Goal: Task Accomplishment & Management: Manage account settings

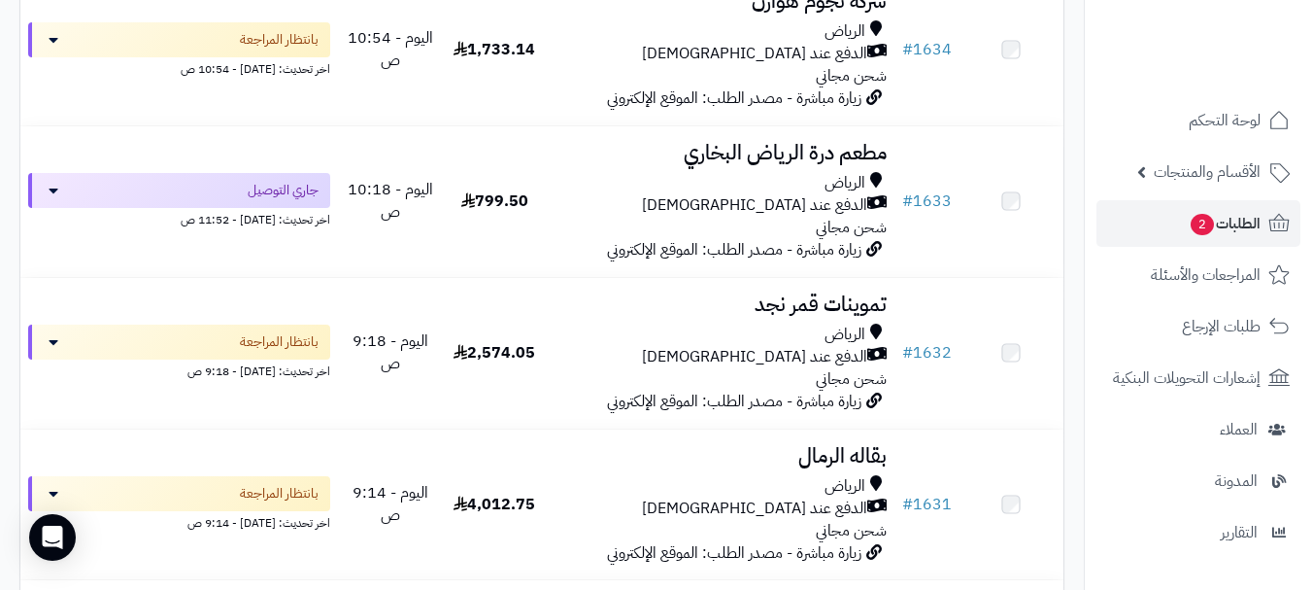
scroll to position [777, 0]
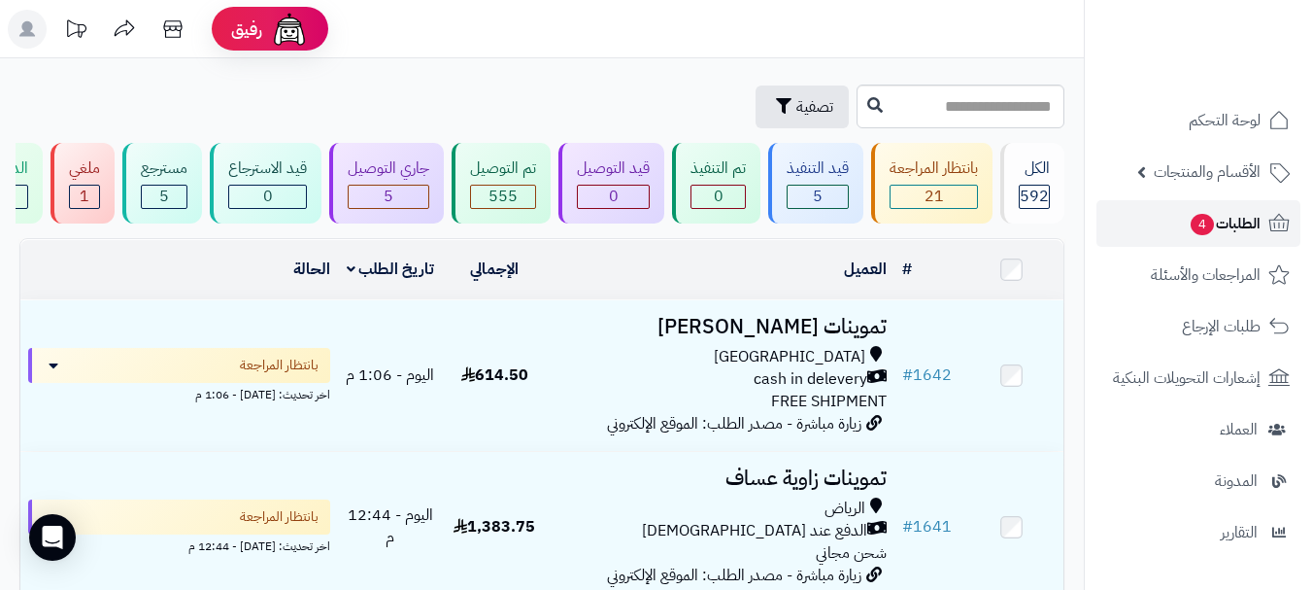
click at [1191, 230] on span "4" at bounding box center [1202, 224] width 23 height 21
click at [1164, 234] on link "الطلبات 4" at bounding box center [1199, 223] width 204 height 47
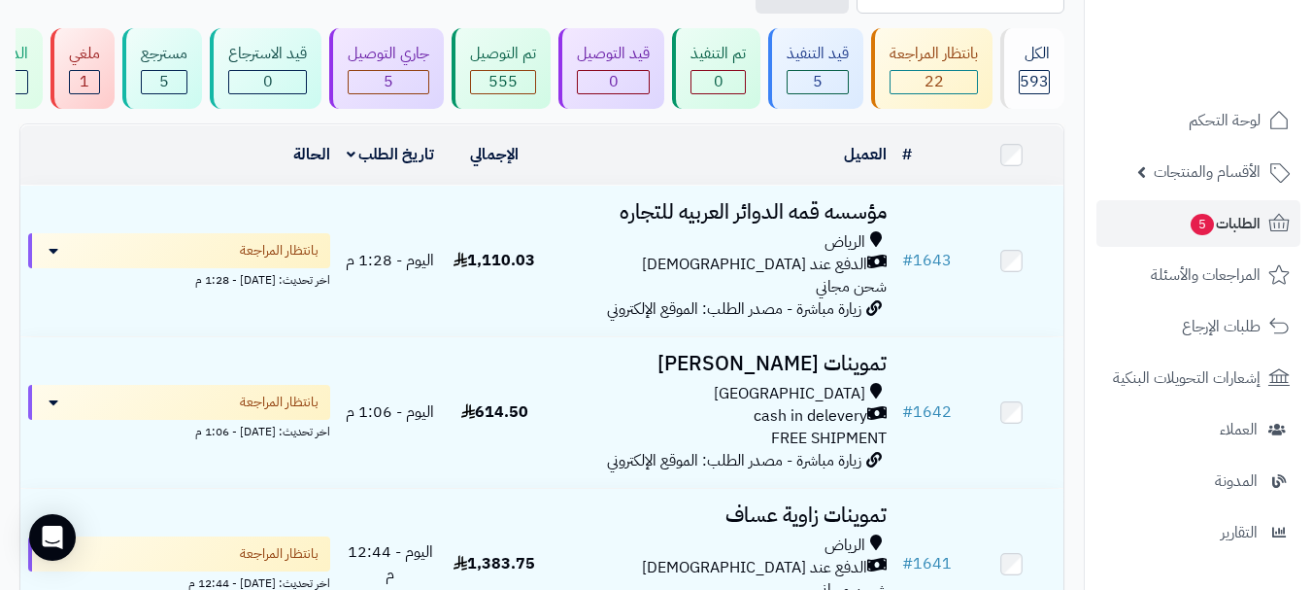
scroll to position [97, 0]
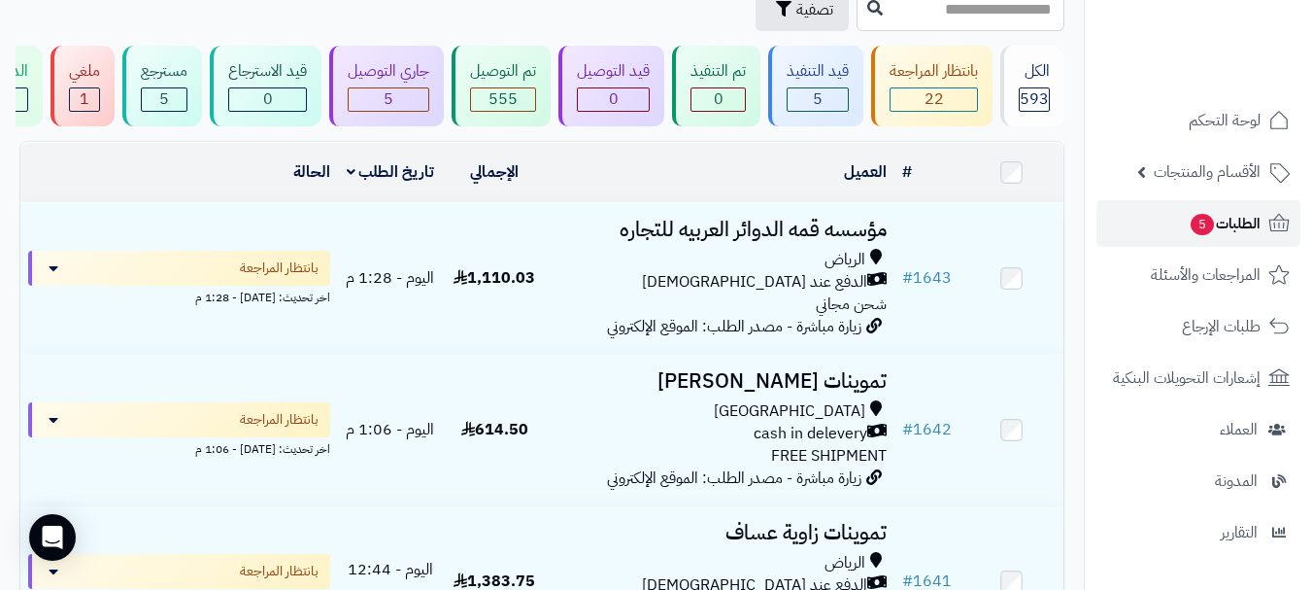
click at [1181, 230] on link "الطلبات 5" at bounding box center [1199, 223] width 204 height 47
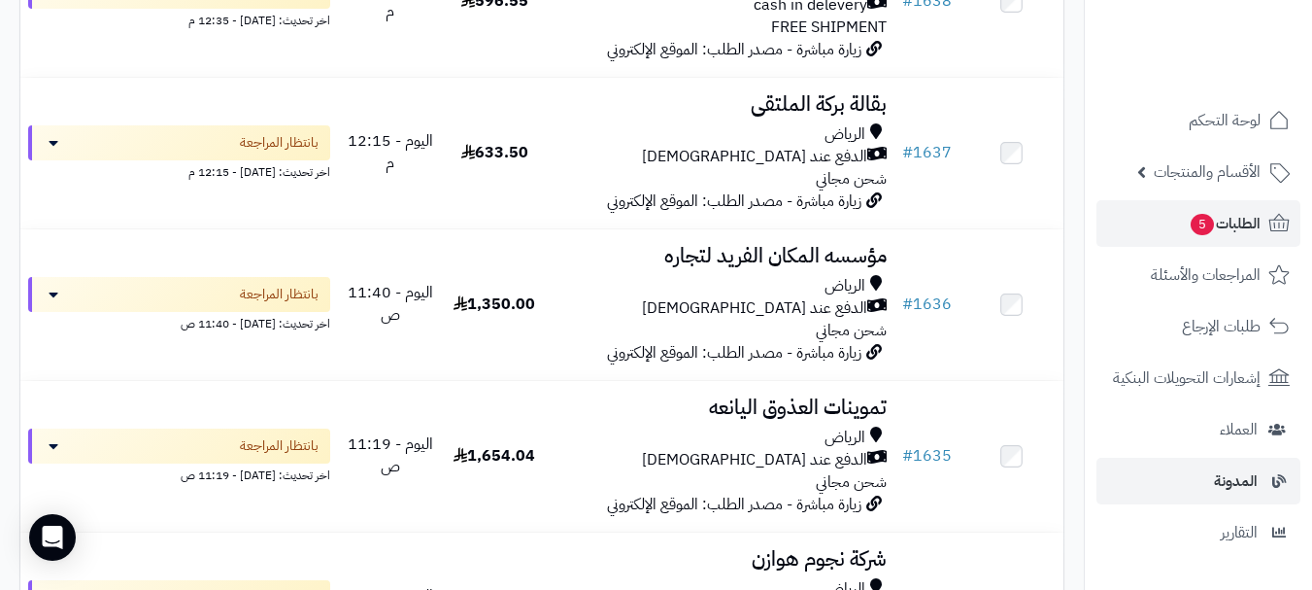
scroll to position [1115, 0]
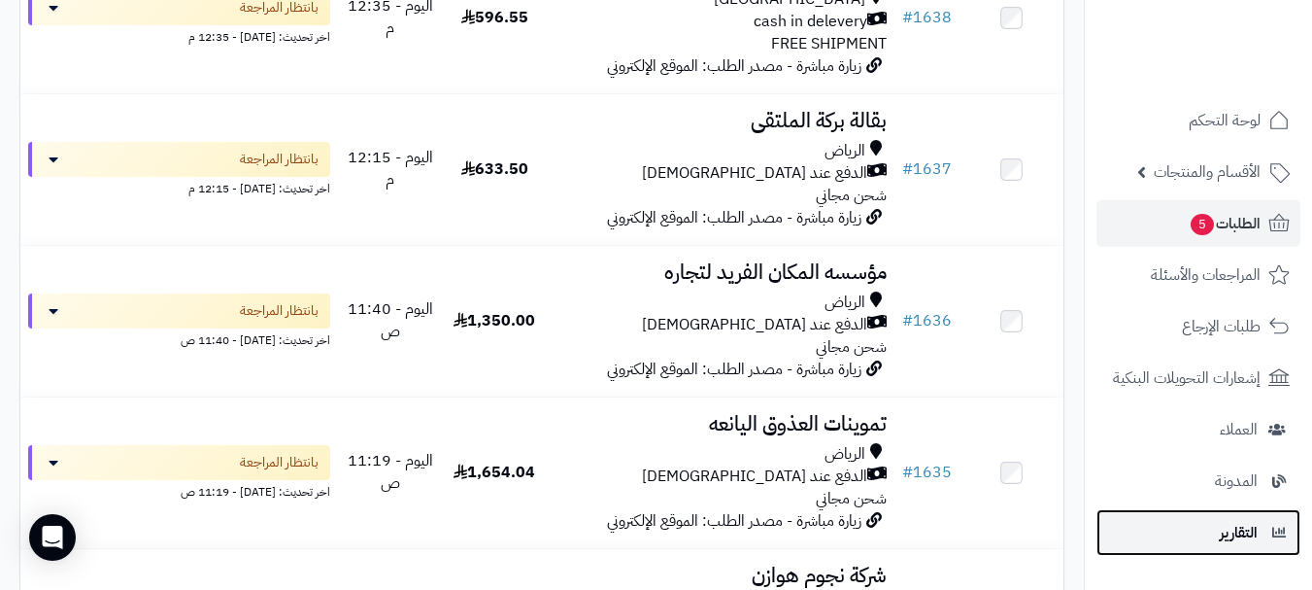
click at [1238, 540] on span "التقارير" at bounding box center [1239, 532] width 38 height 27
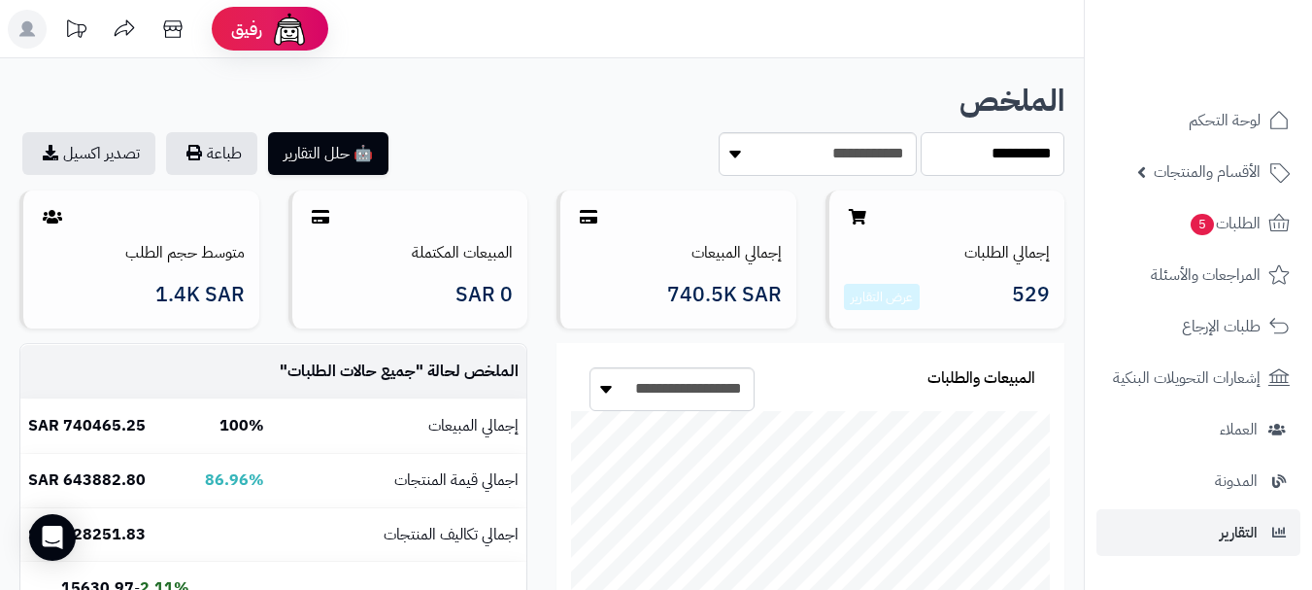
click at [992, 155] on select "**********" at bounding box center [993, 154] width 144 height 44
select select "******"
click at [921, 132] on select "**********" at bounding box center [993, 154] width 144 height 44
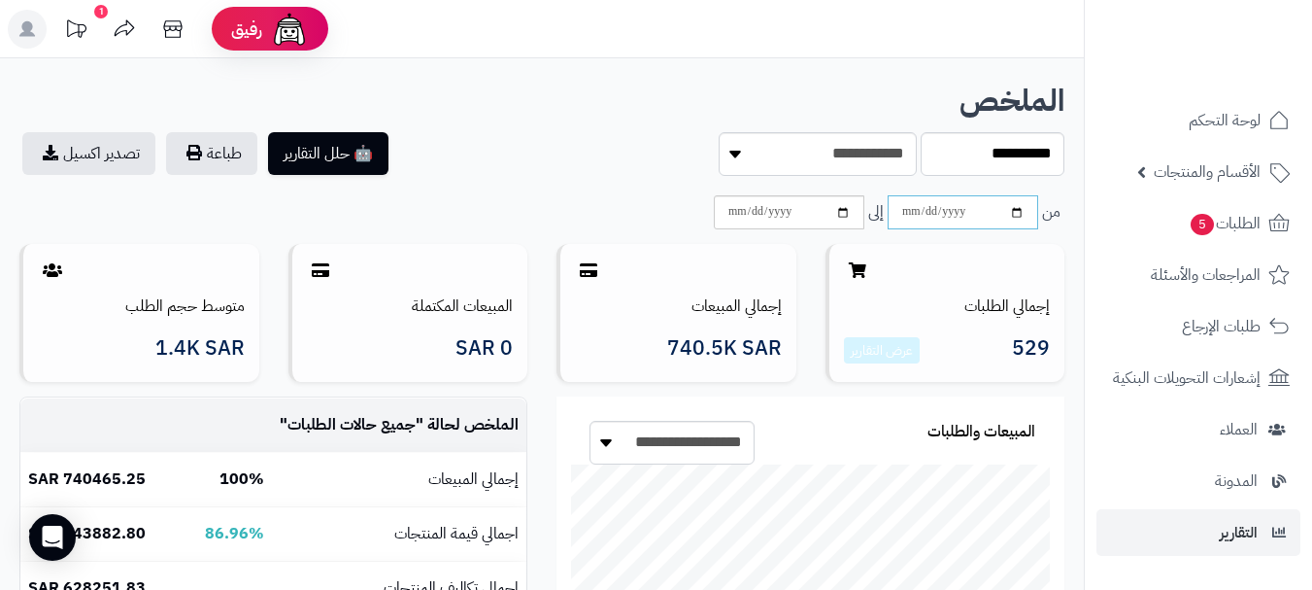
click at [979, 216] on input "date" at bounding box center [963, 212] width 151 height 34
click at [1020, 213] on input "date" at bounding box center [963, 212] width 151 height 34
type input "**********"
click at [840, 214] on input "date" at bounding box center [789, 212] width 151 height 34
type input "**********"
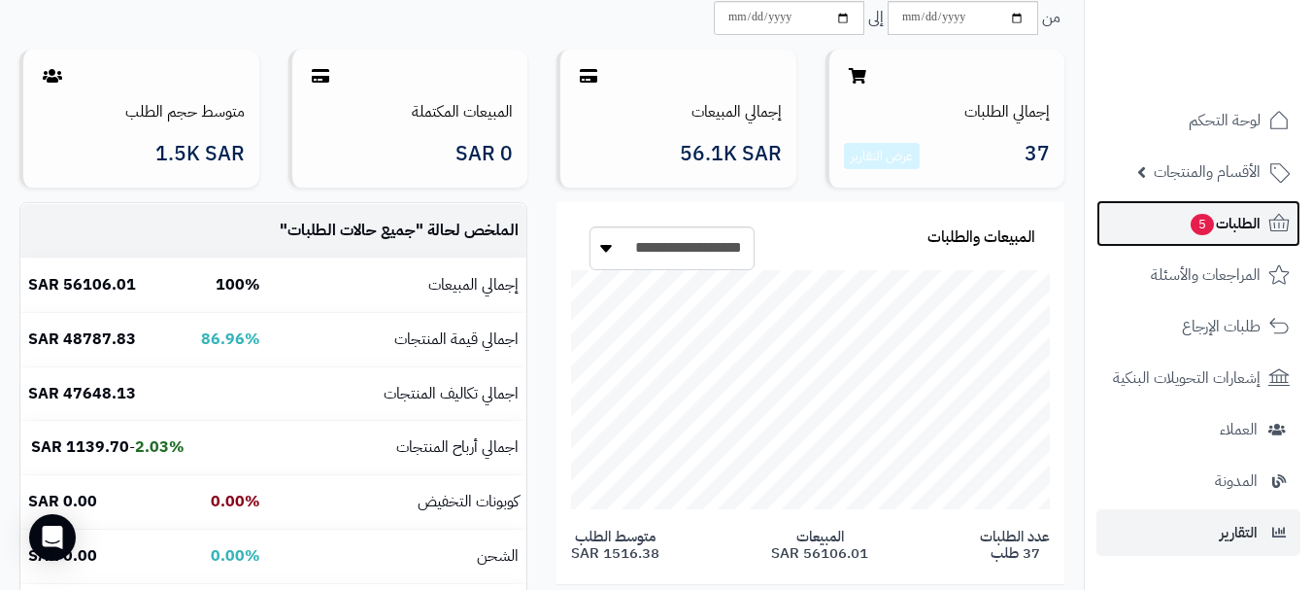
click at [1232, 227] on span "الطلبات 5" at bounding box center [1225, 223] width 72 height 27
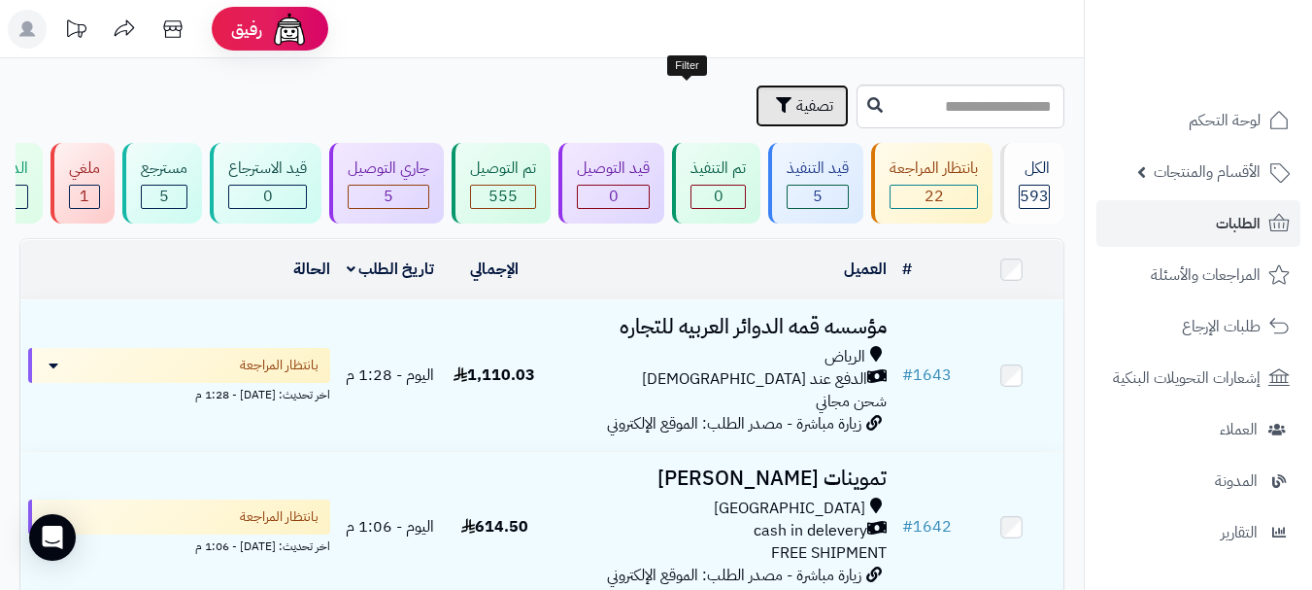
click at [796, 115] on span "تصفية" at bounding box center [814, 105] width 37 height 23
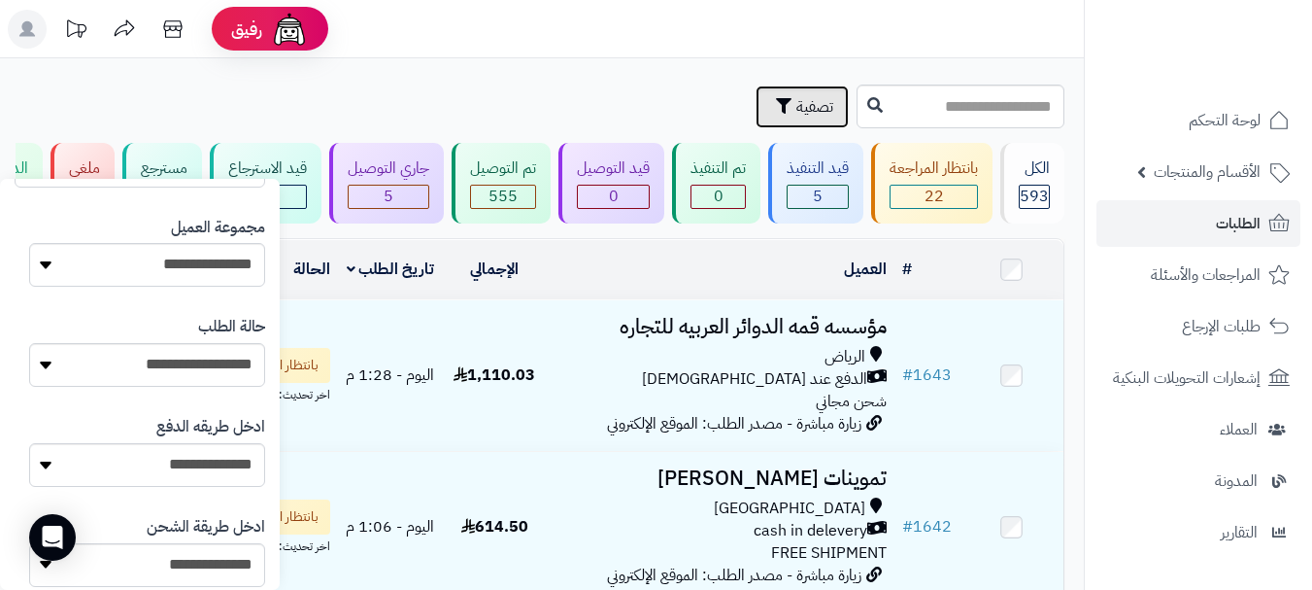
scroll to position [1154, 0]
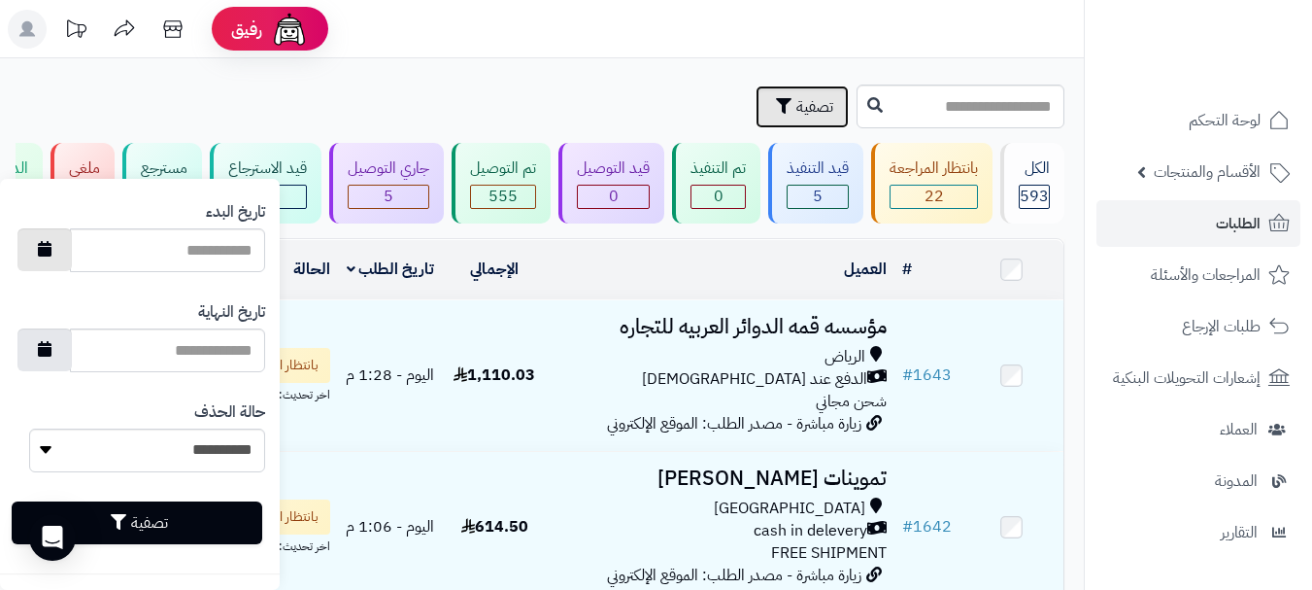
click at [70, 255] on button "button" at bounding box center [44, 249] width 54 height 43
type input "**********"
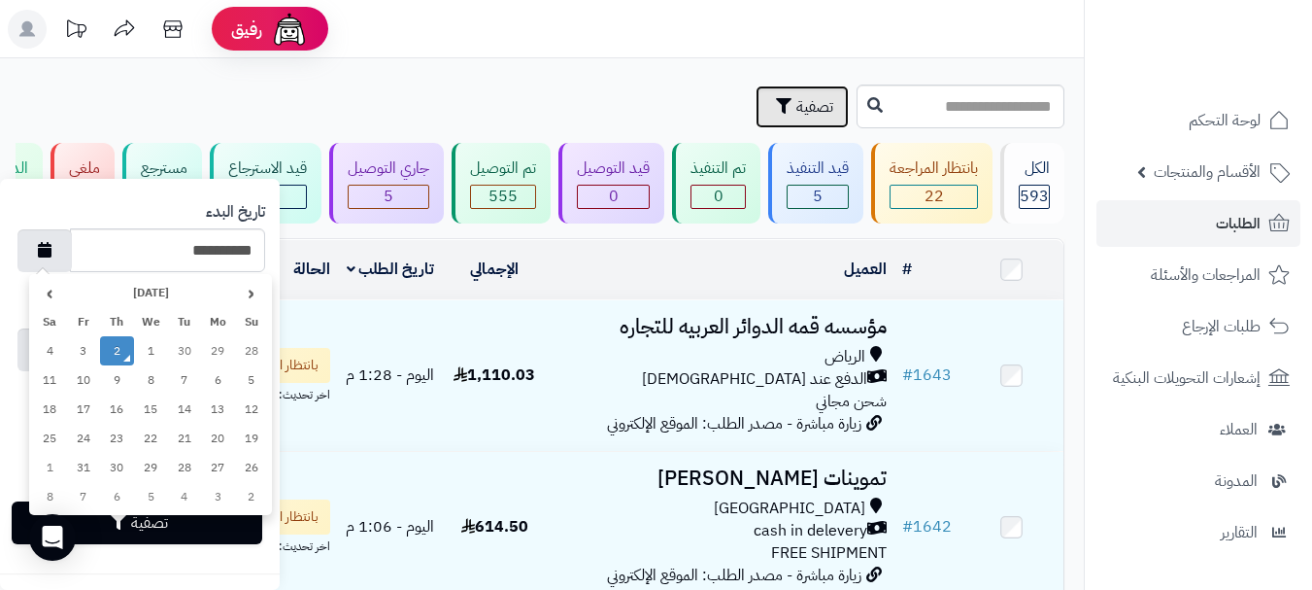
click at [118, 357] on td "2" at bounding box center [117, 350] width 34 height 29
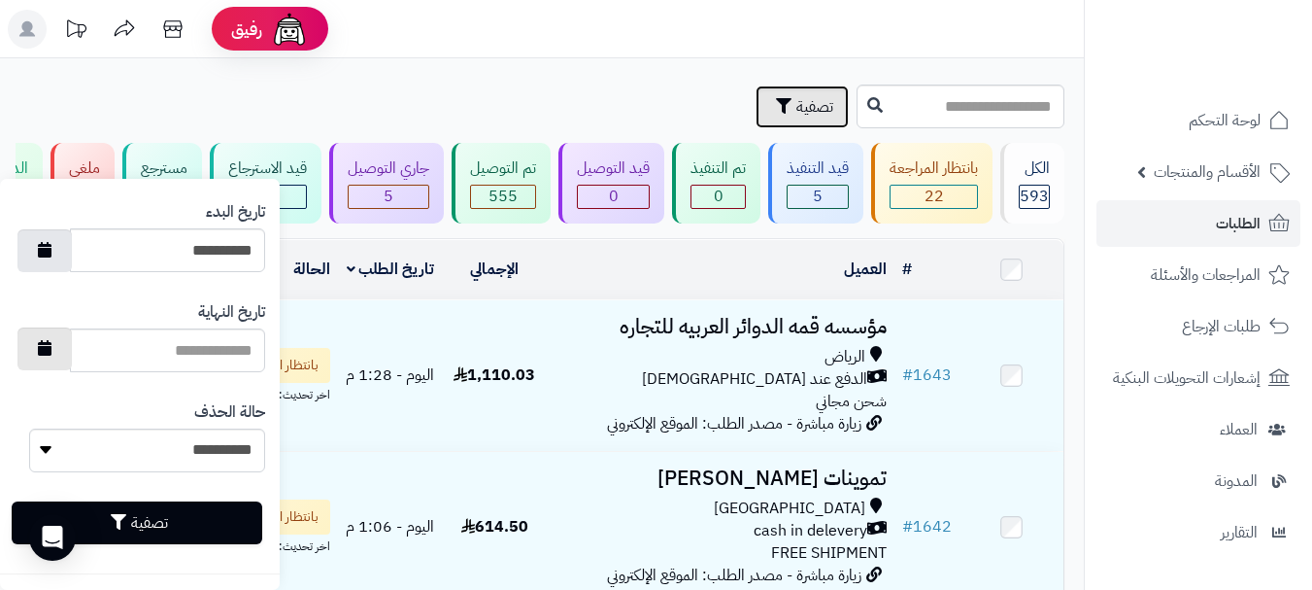
click at [63, 360] on button "button" at bounding box center [44, 348] width 54 height 43
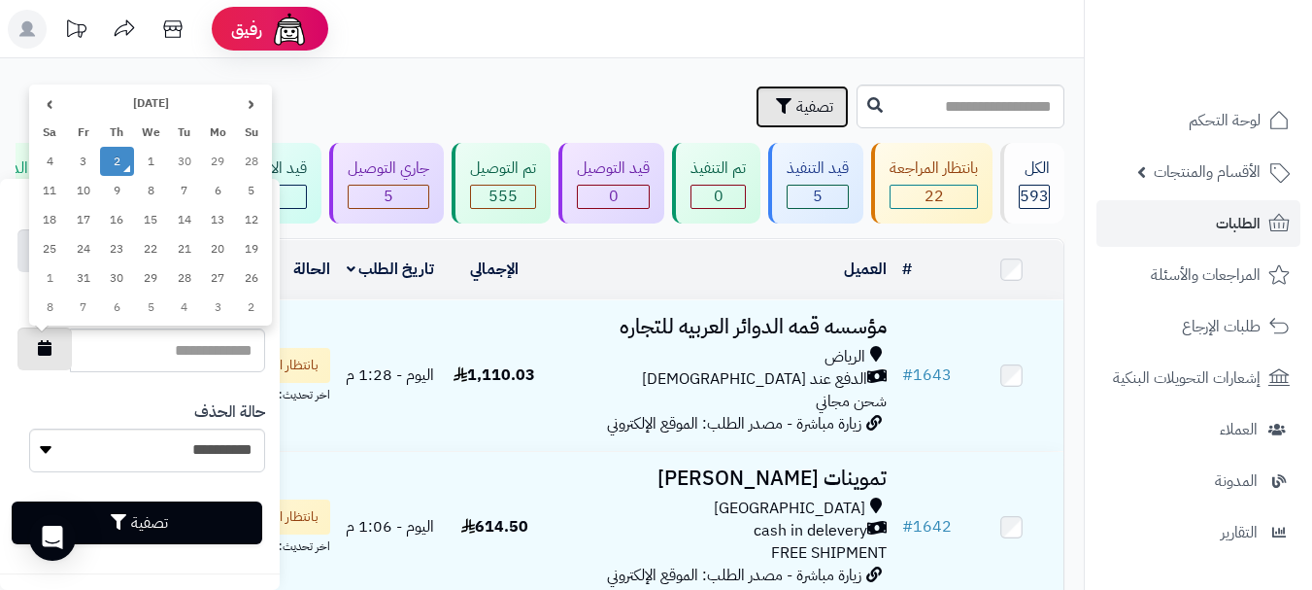
type input "**********"
click at [120, 163] on td "2" at bounding box center [117, 161] width 34 height 29
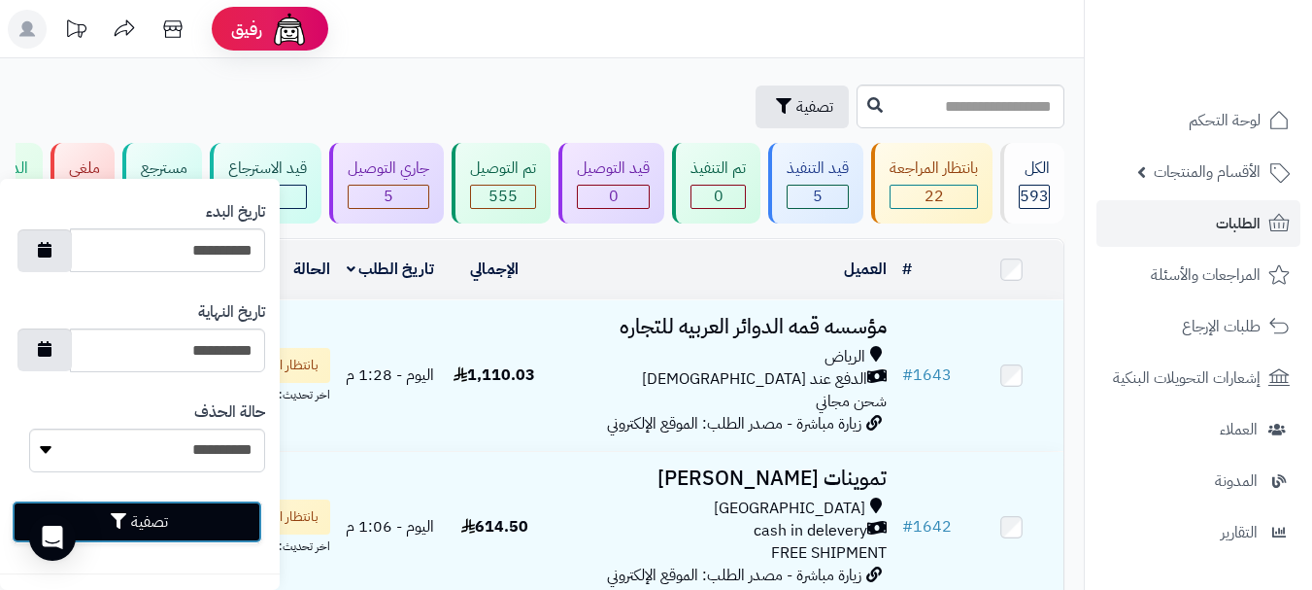
click at [141, 525] on button "تصفية" at bounding box center [137, 521] width 251 height 43
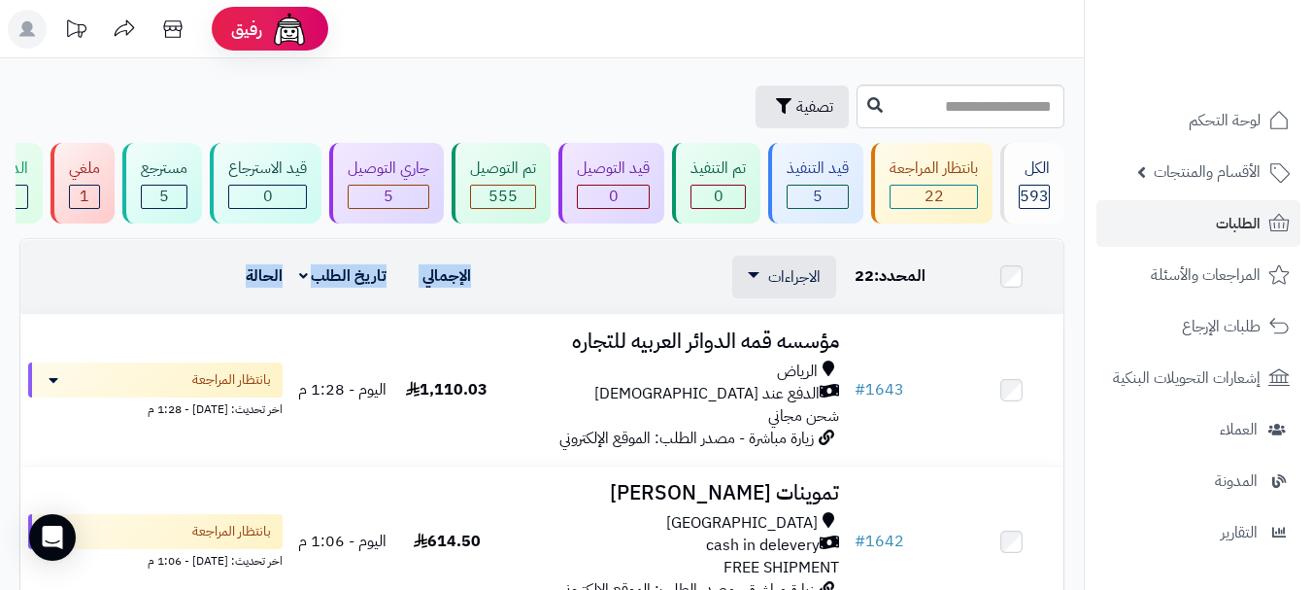
drag, startPoint x: 559, startPoint y: 298, endPoint x: 507, endPoint y: 312, distance: 54.2
click at [229, 300] on tr "# المحدد: 22 العميل الاجراءات طباعة قائمة الشحن طباعة فواتير الطلبات طباعة بولي…" at bounding box center [541, 277] width 1043 height 74
click at [602, 298] on div "الاجراءات طباعة قائمة الشحن طباعة فواتير الطلبات طباعة بوليصة الشحن تصدير الى م…" at bounding box center [673, 276] width 332 height 43
click at [617, 289] on div "الاجراءات طباعة قائمة الشحن طباعة فواتير الطلبات طباعة بوليصة الشحن تصدير الى م…" at bounding box center [673, 276] width 332 height 43
drag, startPoint x: 870, startPoint y: 291, endPoint x: 854, endPoint y: 285, distance: 17.9
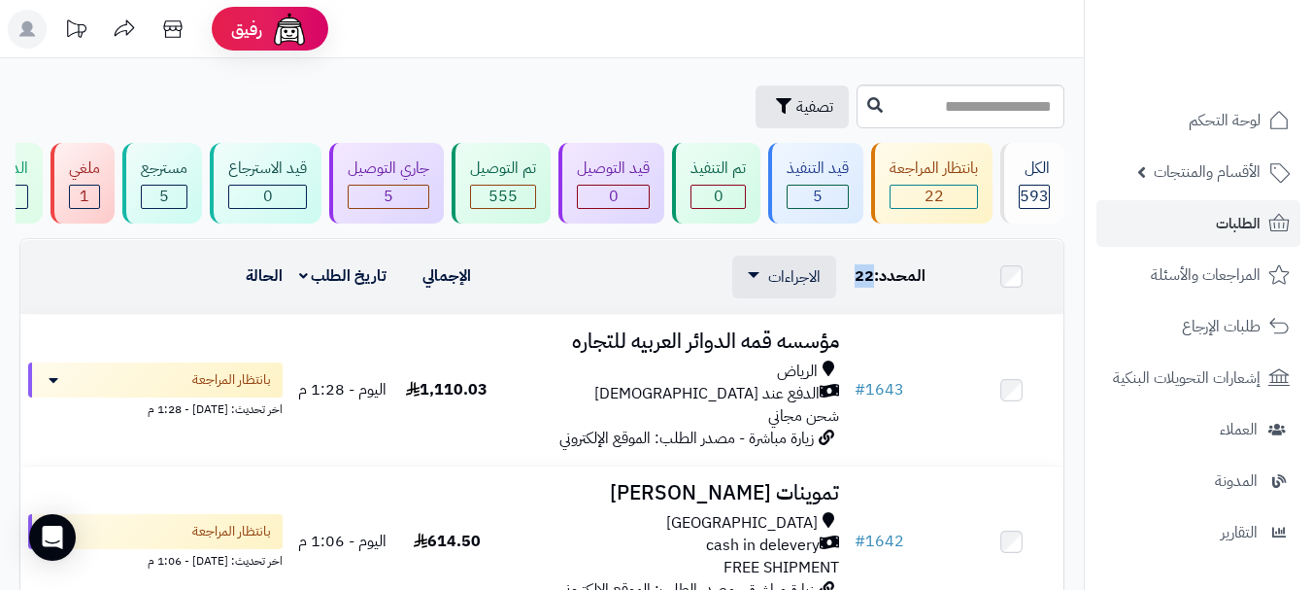
click at [855, 285] on span "22" at bounding box center [864, 275] width 19 height 23
click at [593, 289] on div "الاجراءات طباعة قائمة الشحن طباعة فواتير الطلبات طباعة بوليصة الشحن تصدير الى م…" at bounding box center [673, 276] width 332 height 43
drag, startPoint x: 556, startPoint y: 288, endPoint x: 174, endPoint y: 288, distance: 381.7
click at [174, 288] on tr "# المحدد: 22 العميل الاجراءات طباعة قائمة الشحن طباعة فواتير الطلبات طباعة بولي…" at bounding box center [541, 277] width 1043 height 74
click at [532, 289] on div "الاجراءات طباعة قائمة الشحن طباعة فواتير الطلبات طباعة بوليصة الشحن تصدير الى م…" at bounding box center [673, 276] width 332 height 43
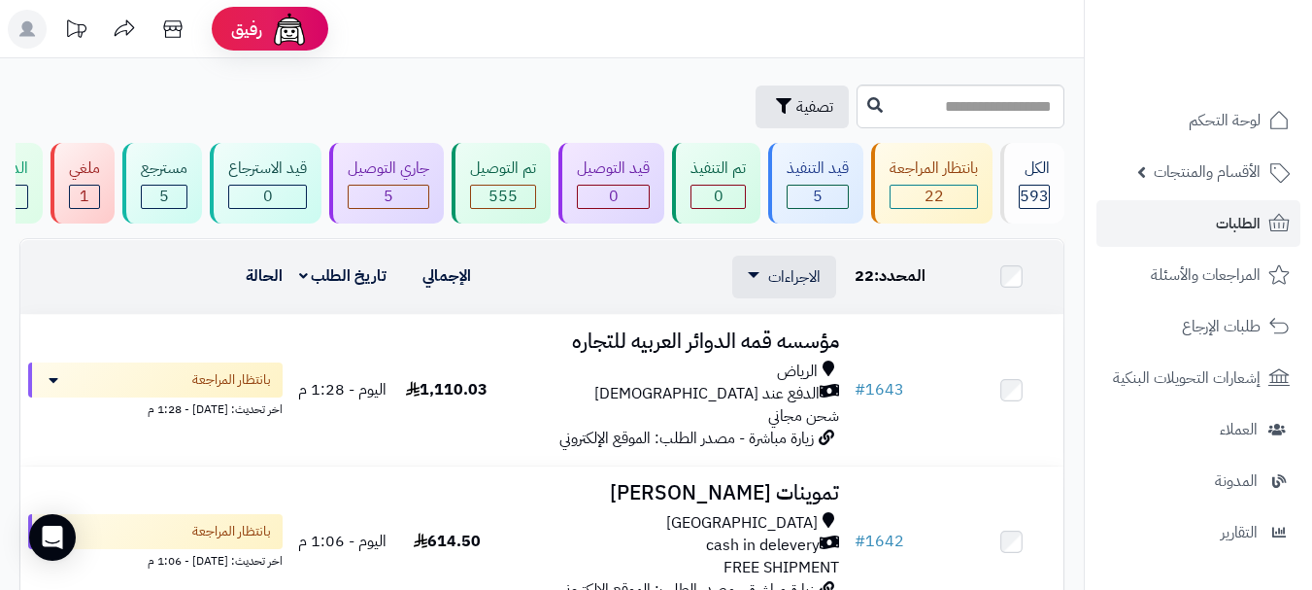
click at [531, 285] on div "الاجراءات طباعة قائمة الشحن طباعة فواتير الطلبات طباعة بوليصة الشحن تصدير الى م…" at bounding box center [673, 276] width 332 height 43
click at [611, 288] on div "الاجراءات طباعة قائمة الشحن طباعة فواتير الطلبات طباعة بوليصة الشحن تصدير الى م…" at bounding box center [673, 276] width 332 height 43
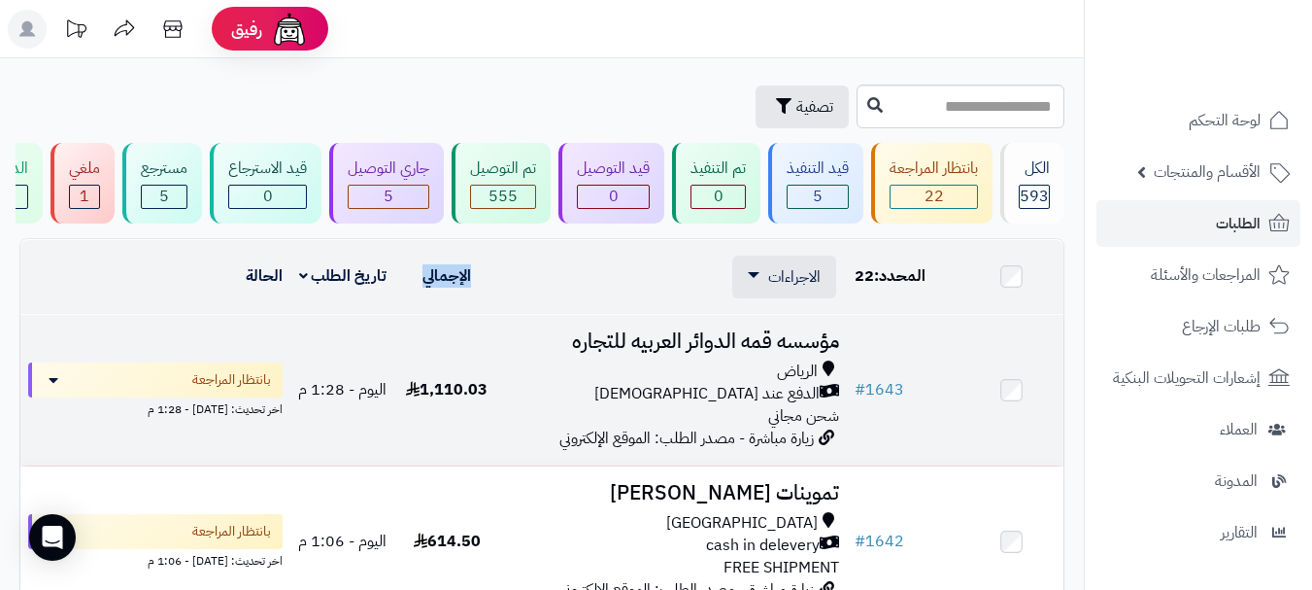
drag, startPoint x: 500, startPoint y: 413, endPoint x: 417, endPoint y: 421, distance: 83.9
click at [417, 421] on tr "# 1643 مؤسسه قمه الدوائر العربيه للتجاره [PERSON_NAME] عند الاستلام شحن مجاني ز…" at bounding box center [541, 390] width 1043 height 151
click at [484, 463] on td "1,110.03" at bounding box center [447, 390] width 104 height 151
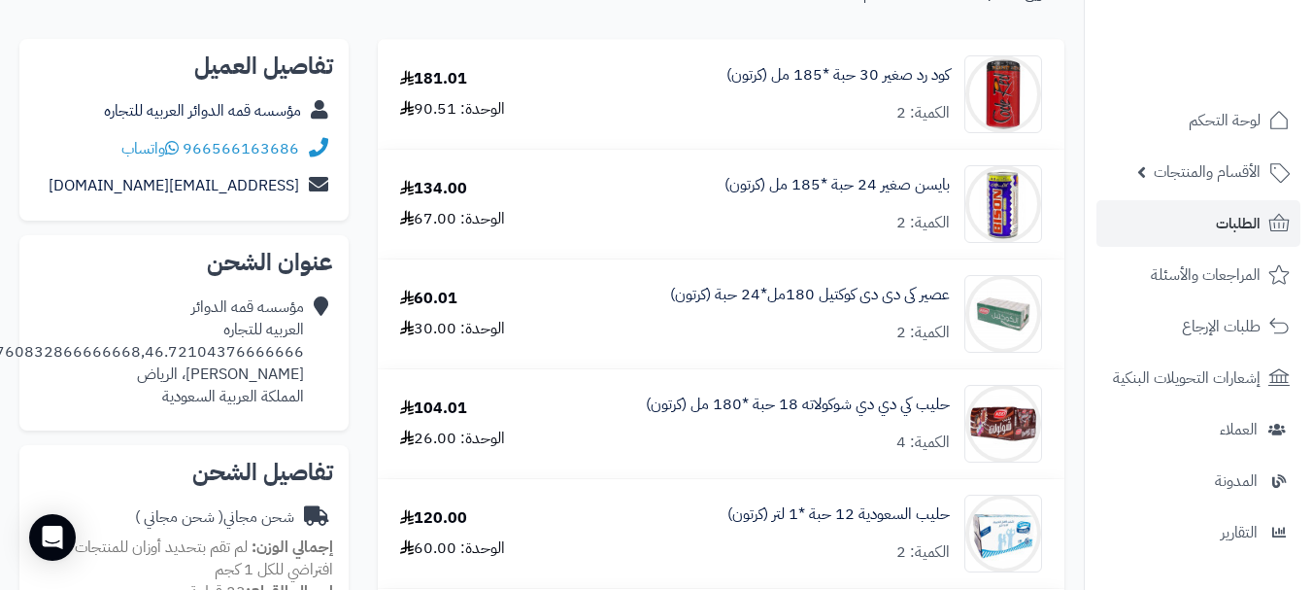
scroll to position [97, 0]
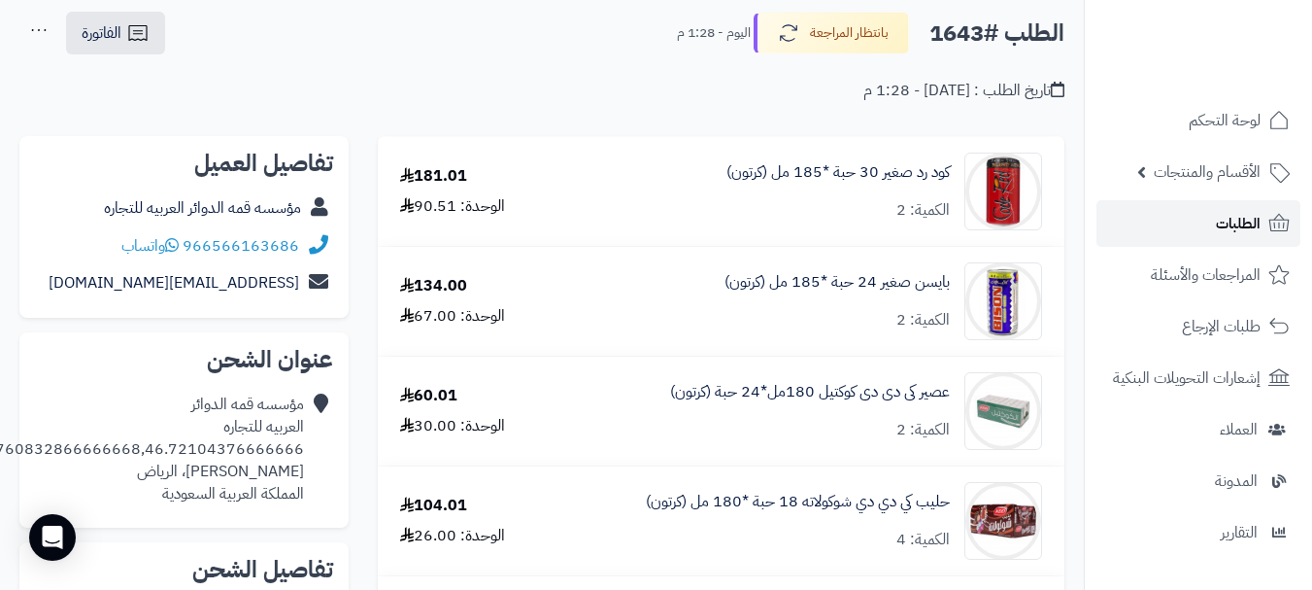
click at [1211, 230] on link "الطلبات" at bounding box center [1199, 223] width 204 height 47
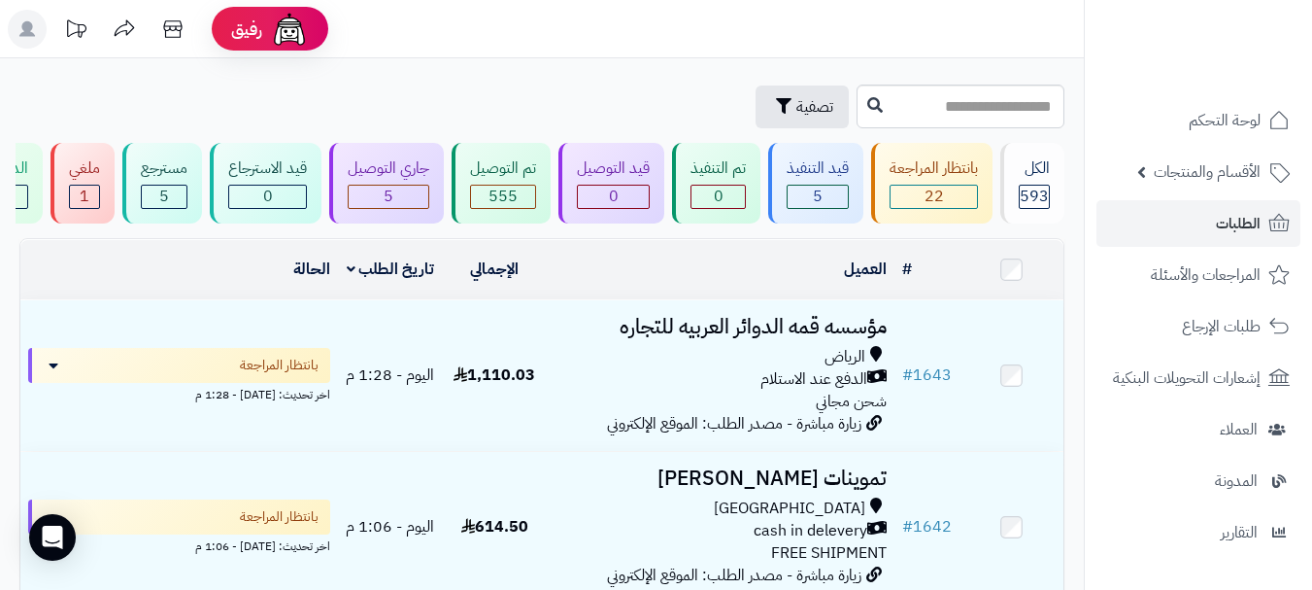
click at [449, 88] on div "تصفية" at bounding box center [435, 106] width 832 height 43
click at [1219, 215] on span "الطلبات" at bounding box center [1238, 223] width 45 height 27
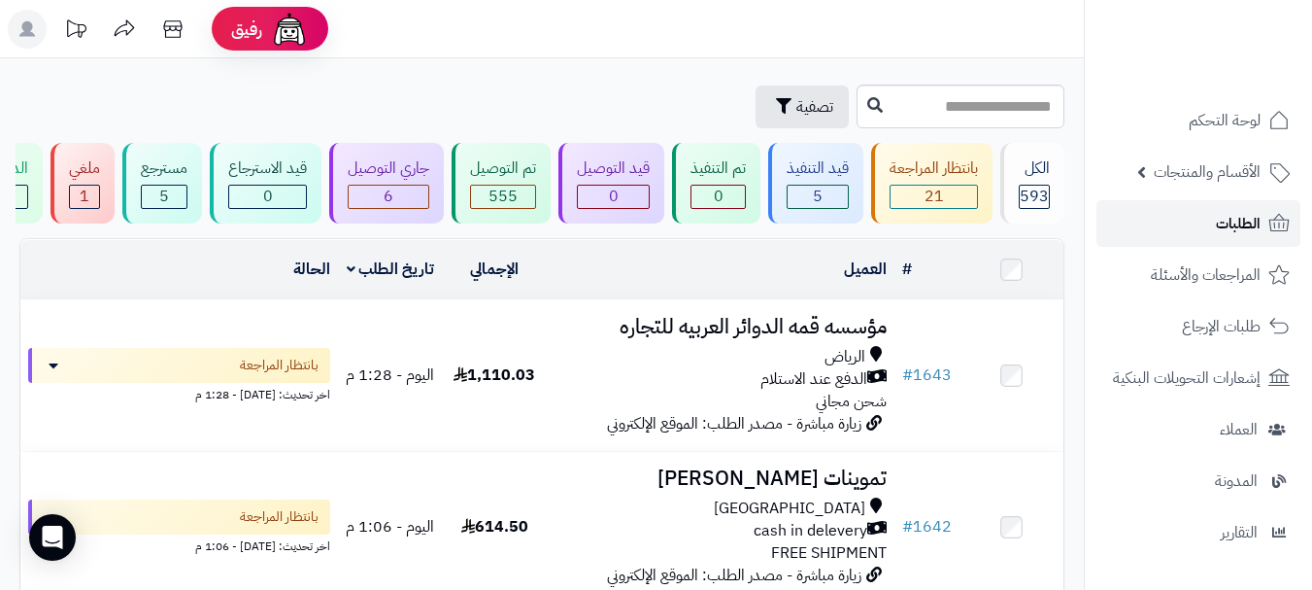
click at [1222, 222] on span "الطلبات" at bounding box center [1238, 223] width 45 height 27
click at [1248, 222] on span "الطلبات" at bounding box center [1238, 223] width 45 height 27
click at [860, 96] on input "text" at bounding box center [961, 107] width 208 height 44
click at [1201, 177] on span "الأقسام والمنتجات" at bounding box center [1207, 171] width 107 height 27
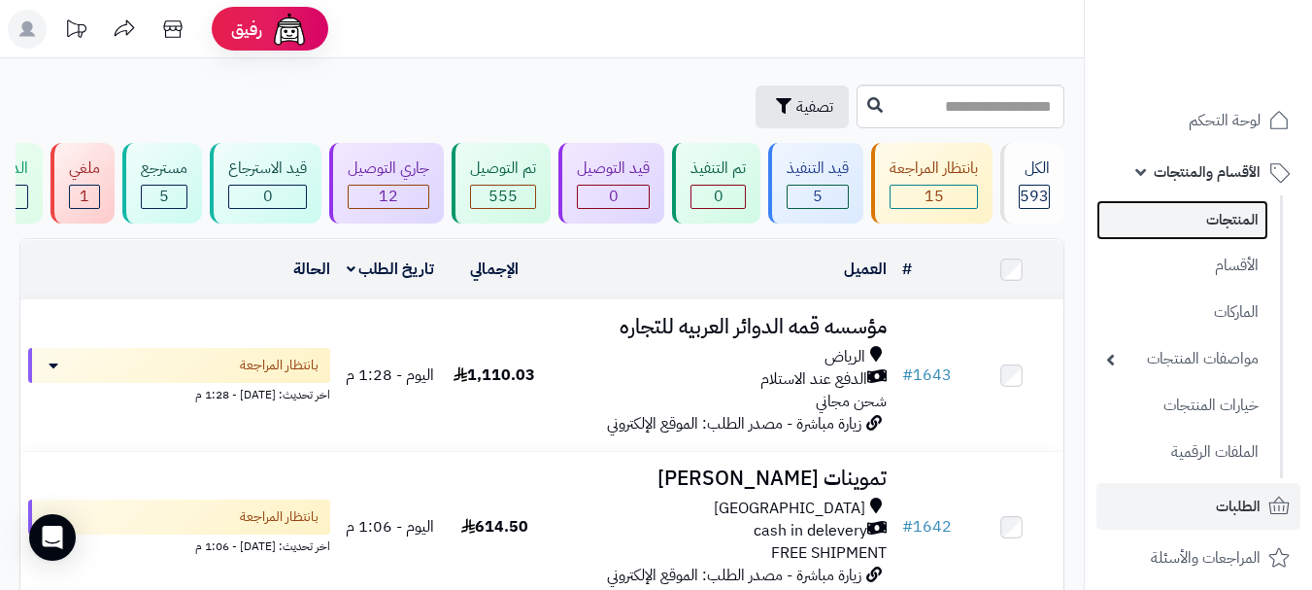
click at [1223, 225] on link "المنتجات" at bounding box center [1183, 220] width 172 height 40
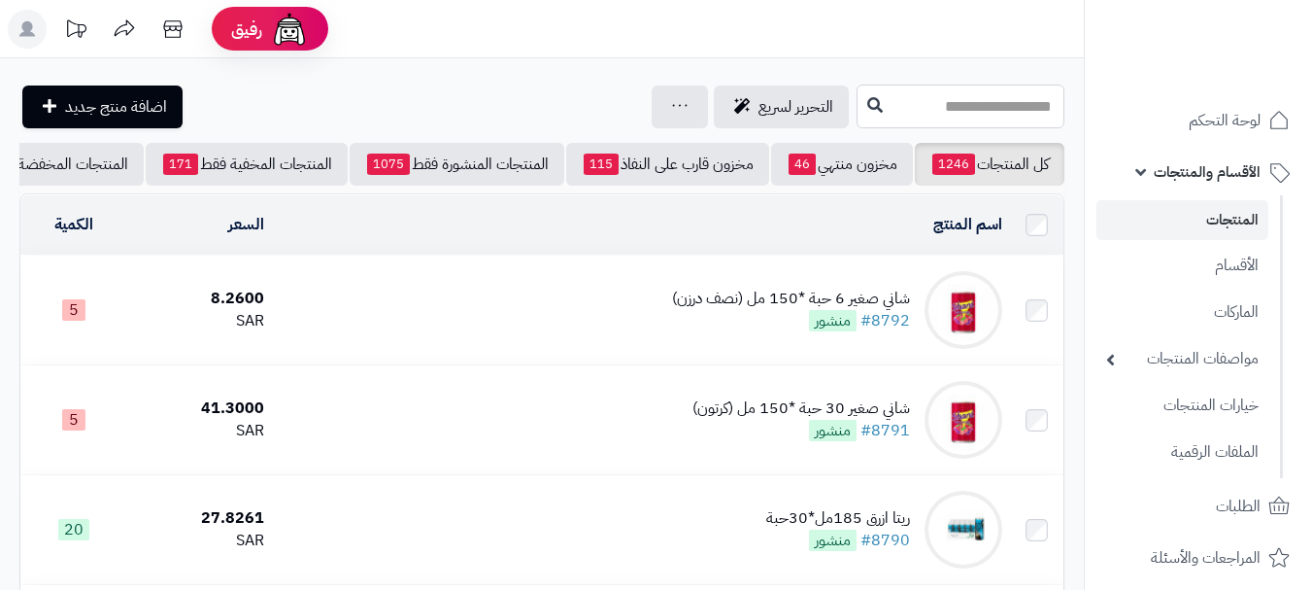
click at [984, 113] on input "text" at bounding box center [961, 107] width 208 height 44
type input "*"
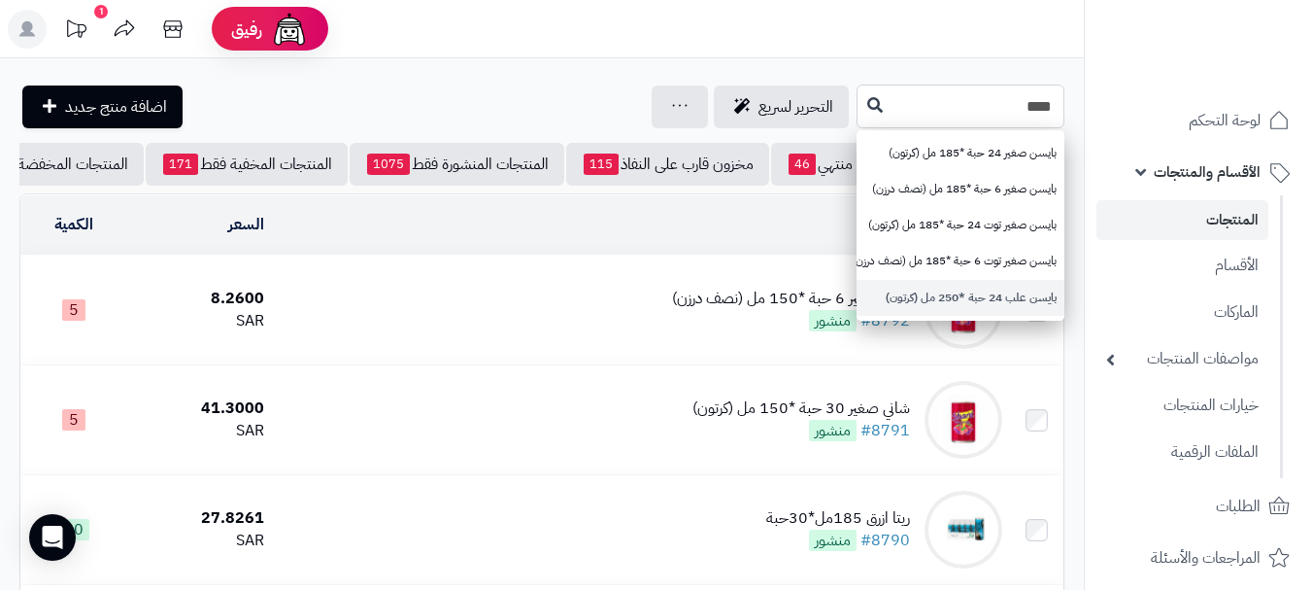
type input "****"
click at [1005, 304] on link "بايسن علب 24 حبة *250 مل (كرتون)" at bounding box center [961, 298] width 208 height 36
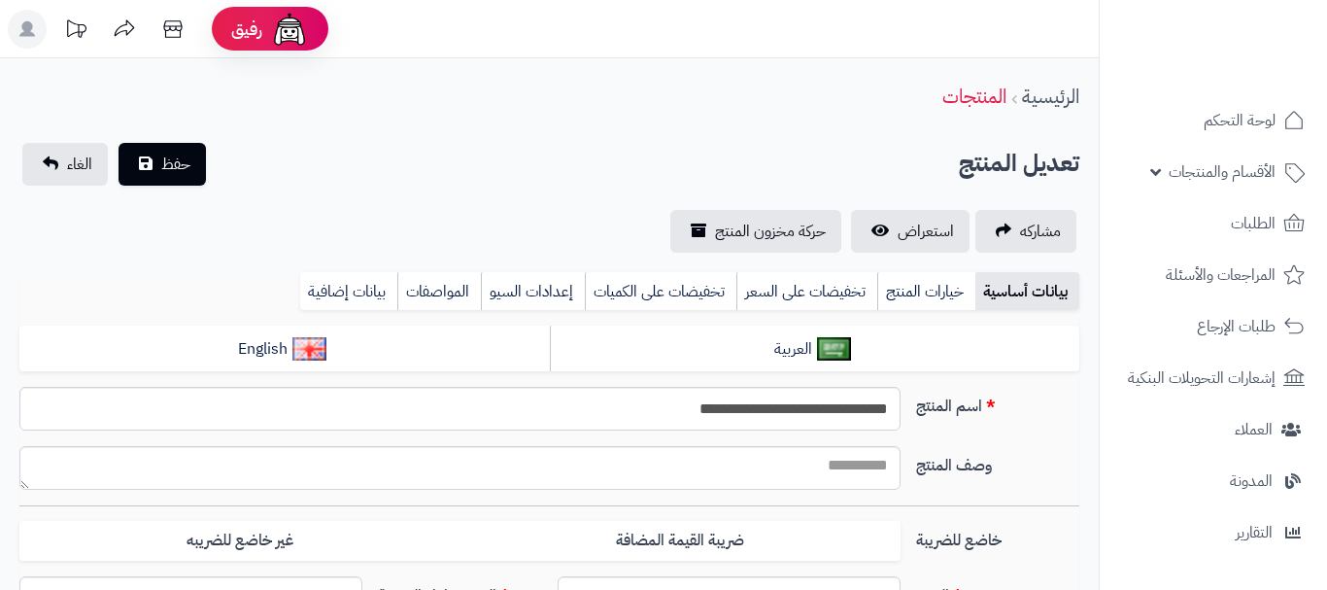
type input "*****"
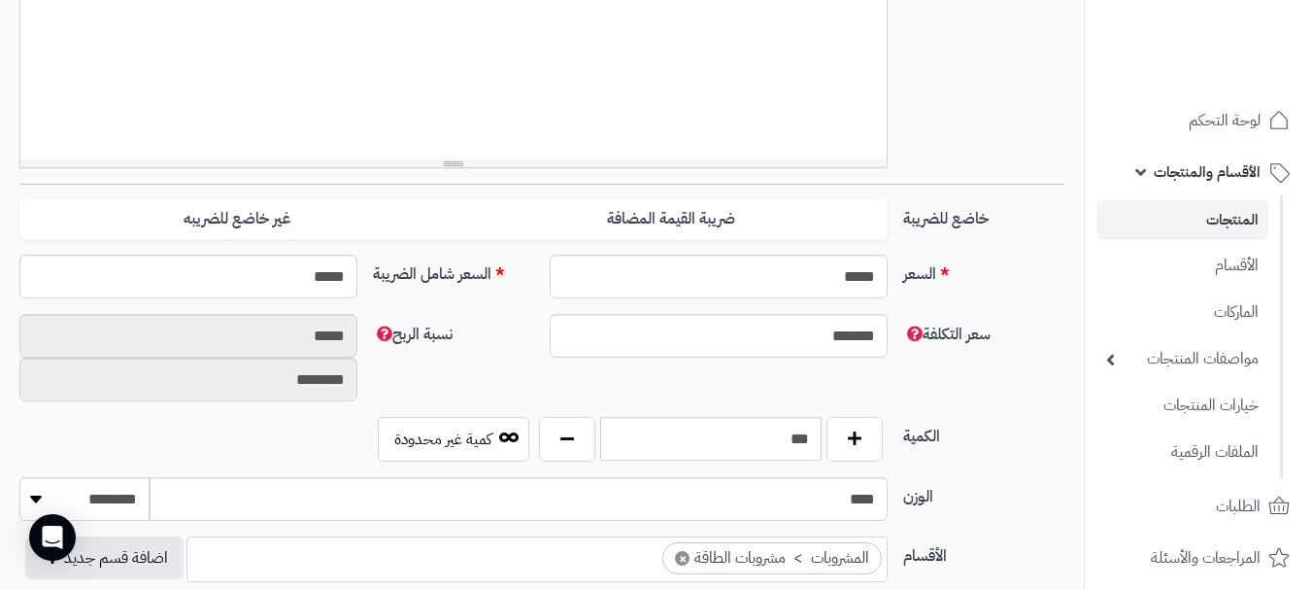
scroll to position [680, 0]
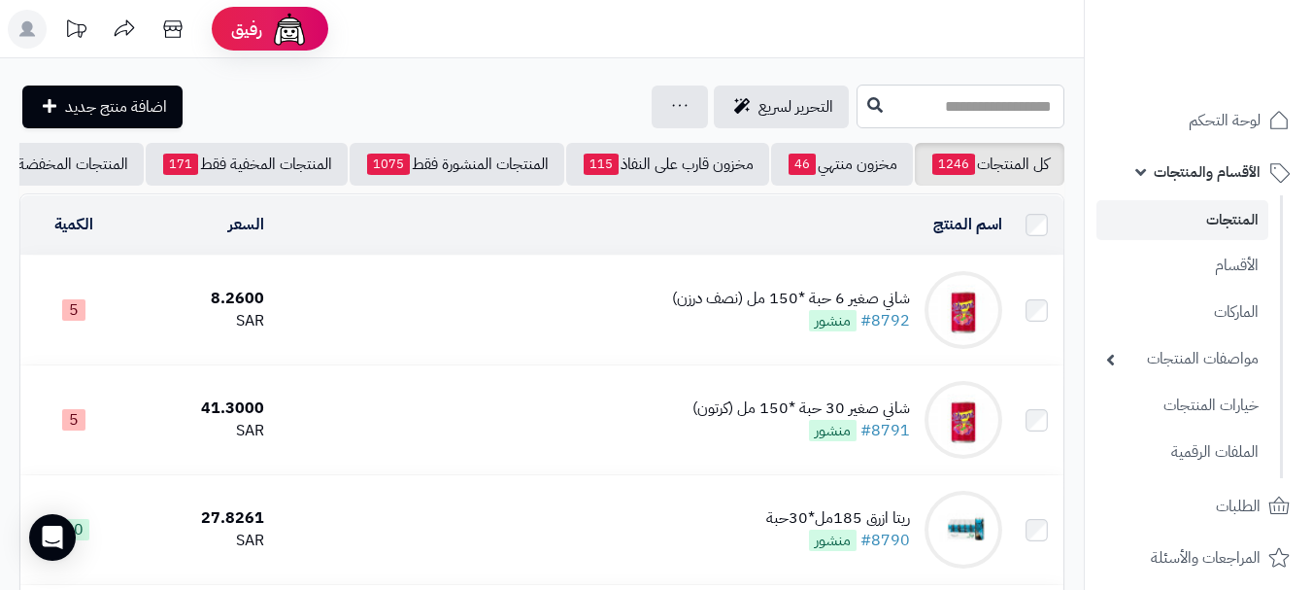
click at [918, 108] on input "text" at bounding box center [961, 107] width 208 height 44
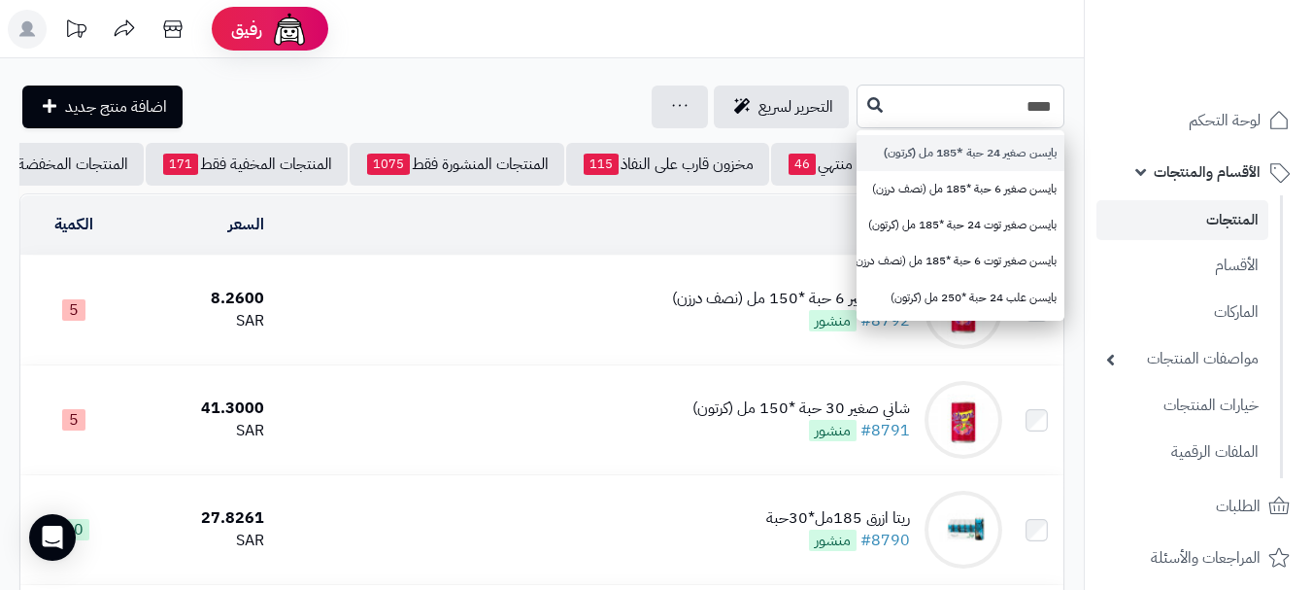
type input "****"
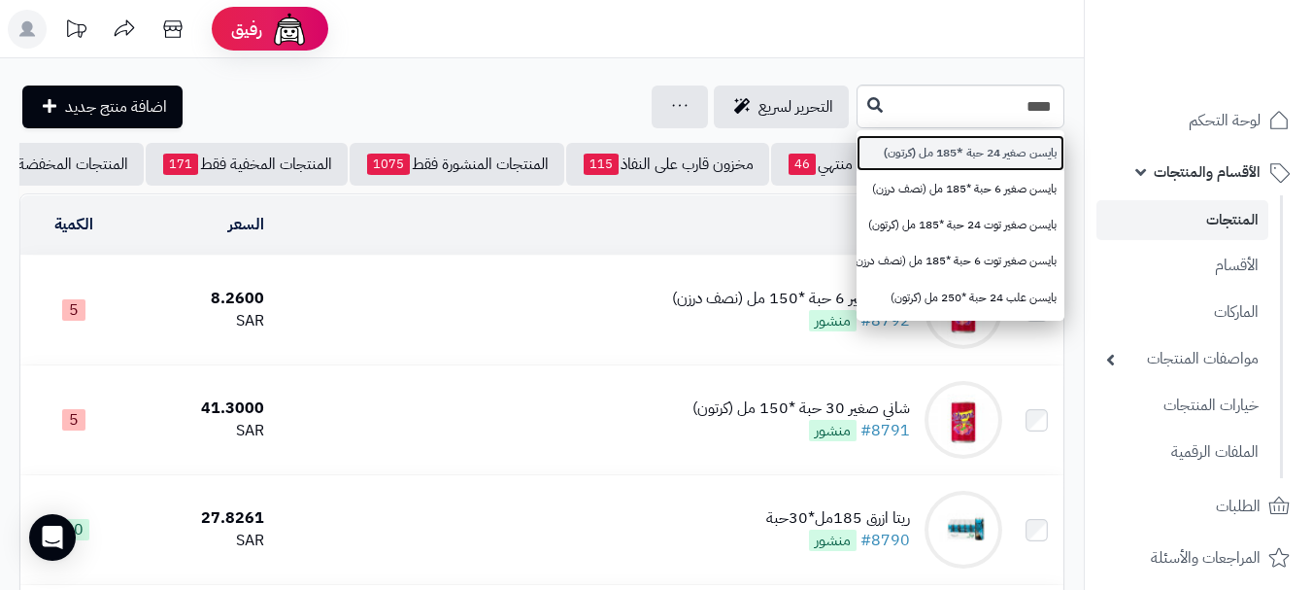
click at [1007, 155] on link "بايسن صغير 24 حبة *185 مل (كرتون)" at bounding box center [961, 153] width 208 height 36
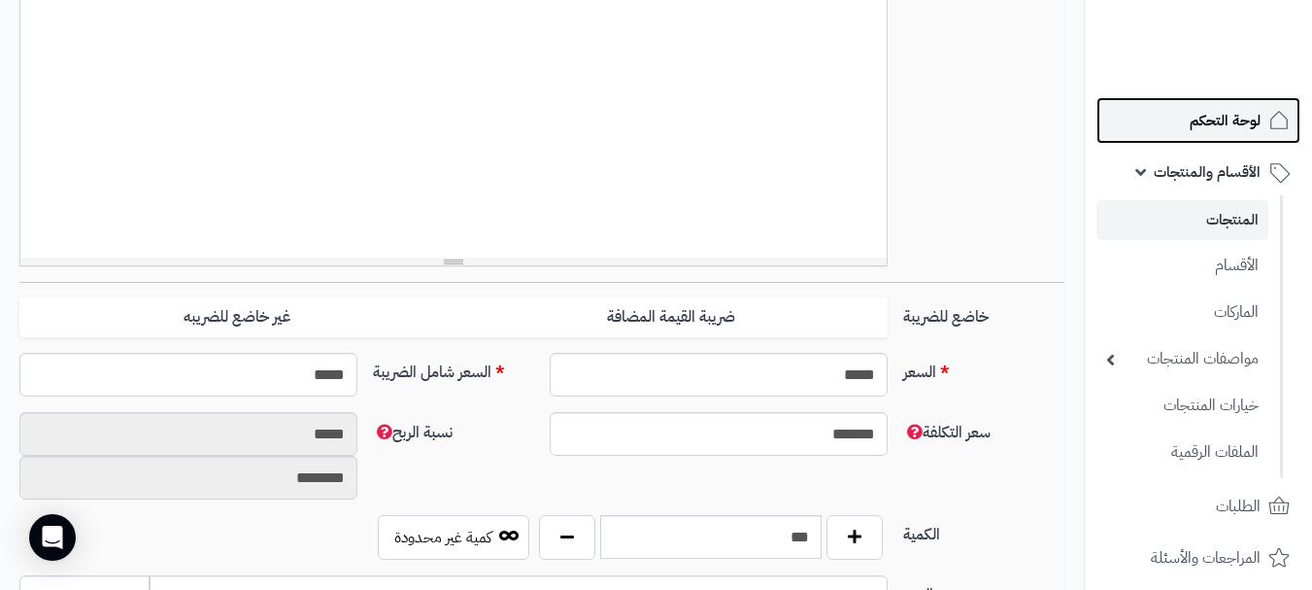
click at [1248, 122] on span "لوحة التحكم" at bounding box center [1225, 120] width 71 height 27
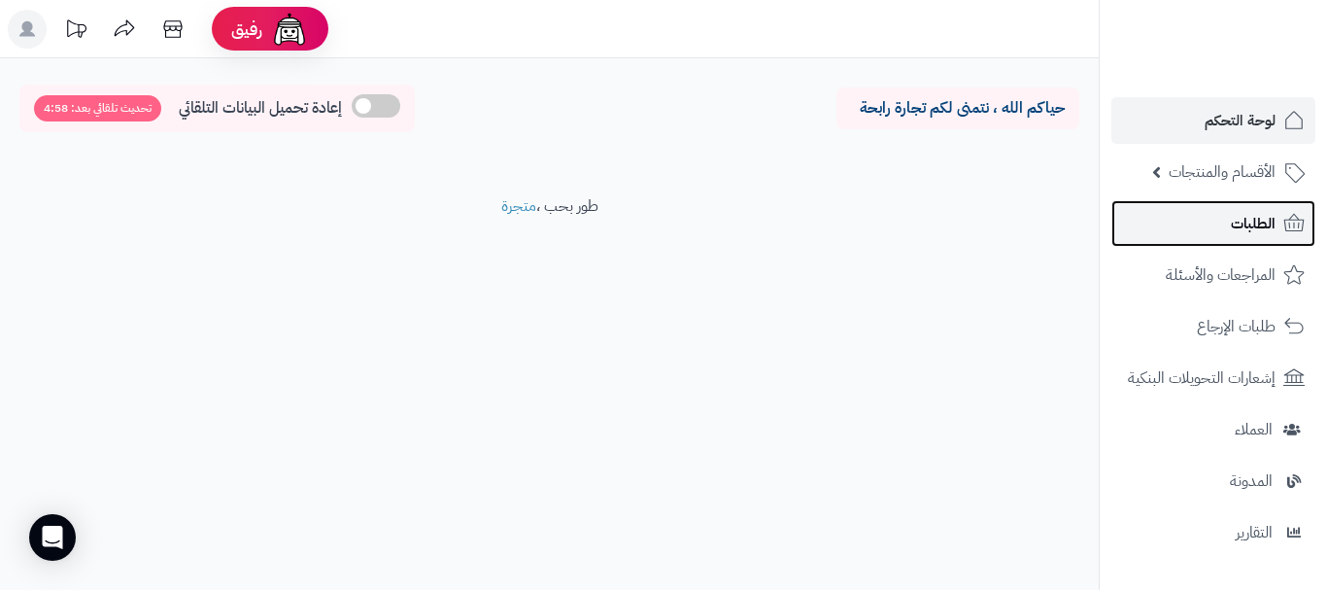
click at [1232, 220] on span "الطلبات" at bounding box center [1253, 223] width 45 height 27
